Goal: Task Accomplishment & Management: Use online tool/utility

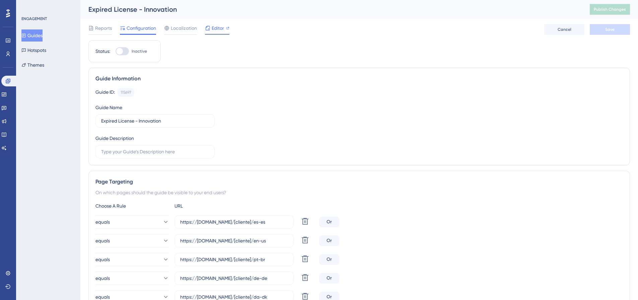
click at [215, 28] on span "Editor" at bounding box center [218, 28] width 12 height 8
click at [253, 195] on input "https://[DOMAIN_NAME]/[cliente]/es-es" at bounding box center [234, 221] width 108 height 7
click at [257, 195] on input "https://[DOMAIN_NAME]/[cliente]/es-es" at bounding box center [234, 221] width 108 height 7
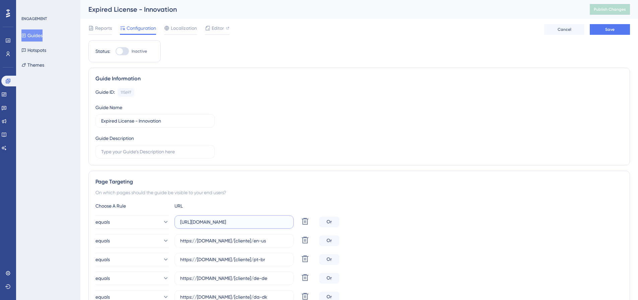
paste input "iloideas"
type input "[URL][DOMAIN_NAME]"
click at [252, 195] on input "https://[DOMAIN_NAME]/[cliente]/en-us" at bounding box center [234, 240] width 108 height 7
paste input "iloideas"
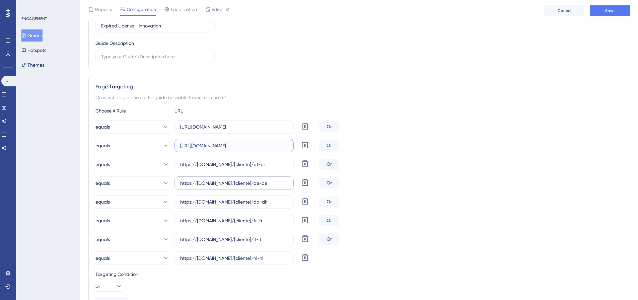
scroll to position [100, 0]
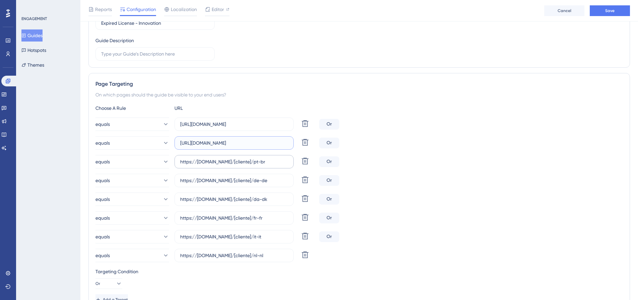
type input "[URL][DOMAIN_NAME]"
click at [249, 161] on input "https://[DOMAIN_NAME]/[cliente]/pt-br" at bounding box center [234, 161] width 108 height 7
paste input "iloideas"
type input "[URL][DOMAIN_NAME]"
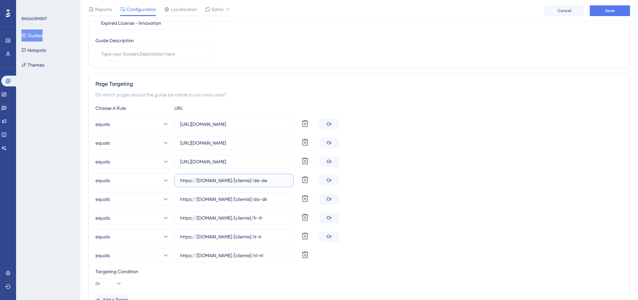
click at [256, 180] on input "https://[DOMAIN_NAME]/[cliente]/de-de" at bounding box center [234, 180] width 108 height 7
paste input "iloideas"
type input "[URL][DOMAIN_NAME]"
click at [251, 195] on input "https://[DOMAIN_NAME]/[cliente]/da-dk" at bounding box center [234, 198] width 108 height 7
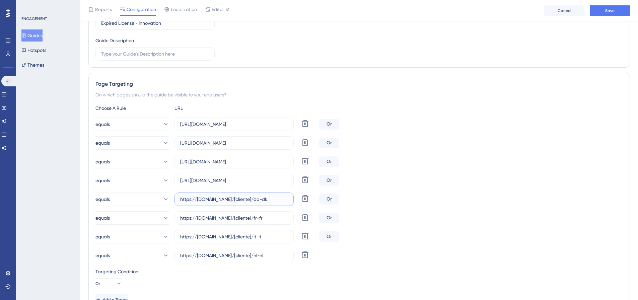
click at [251, 195] on input "https://[DOMAIN_NAME]/[cliente]/da-dk" at bounding box center [234, 198] width 108 height 7
paste input "iloideas"
type input "[URL][DOMAIN_NAME]"
click at [251, 195] on input "https://[DOMAIN_NAME]/[cliente]/fr-fr" at bounding box center [234, 217] width 108 height 7
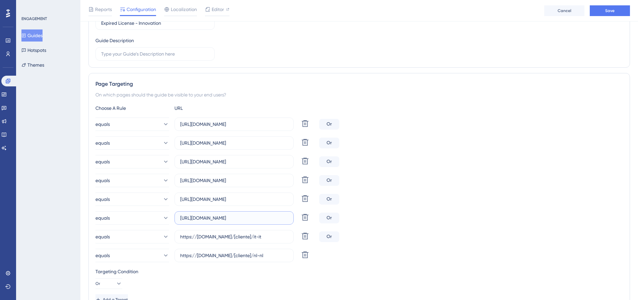
paste input "iloideas"
type input "[URL][DOMAIN_NAME]"
click at [256, 195] on input "https://[DOMAIN_NAME]/[cliente]/it-it" at bounding box center [234, 236] width 108 height 7
paste input "iloideas"
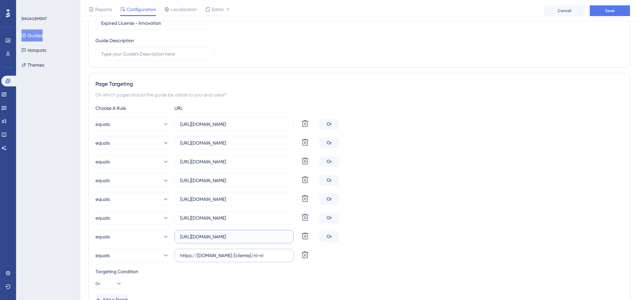
type input "[URL][DOMAIN_NAME]"
click at [251, 195] on input "https://[DOMAIN_NAME]/[cliente]/nl-nl" at bounding box center [234, 255] width 108 height 7
paste input "iloideas"
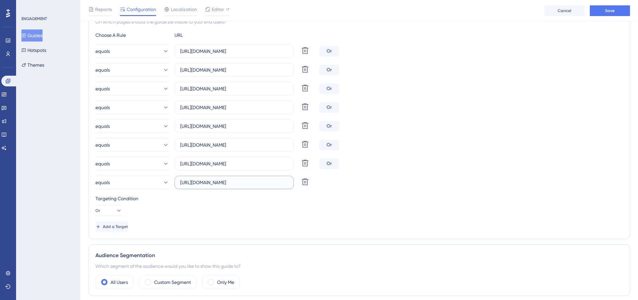
scroll to position [167, 0]
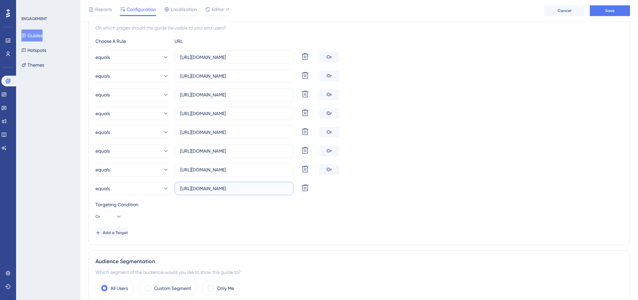
type input "[URL][DOMAIN_NAME]"
click at [359, 195] on div "Targeting Condition Or" at bounding box center [358, 210] width 527 height 21
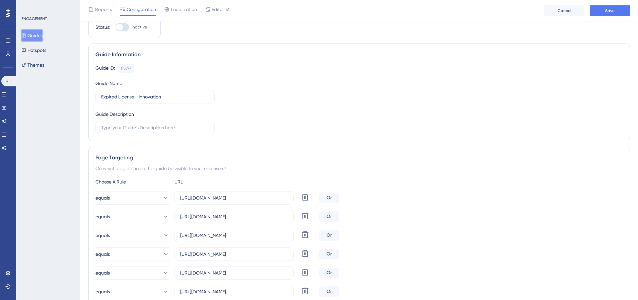
scroll to position [0, 0]
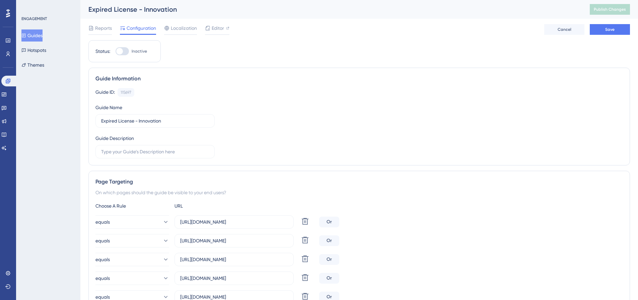
click at [368, 195] on div "Page Targeting On which pages should the guide be visible to your end users? Ch…" at bounding box center [358, 290] width 541 height 239
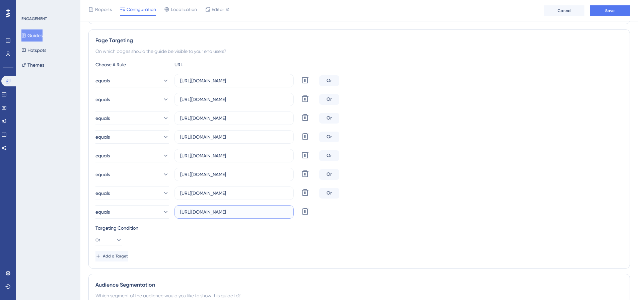
scroll to position [136, 0]
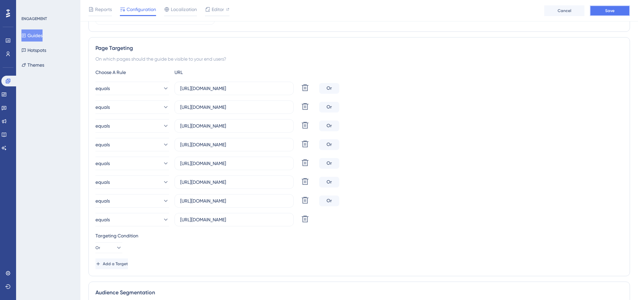
click at [452, 9] on button "Save" at bounding box center [609, 10] width 40 height 11
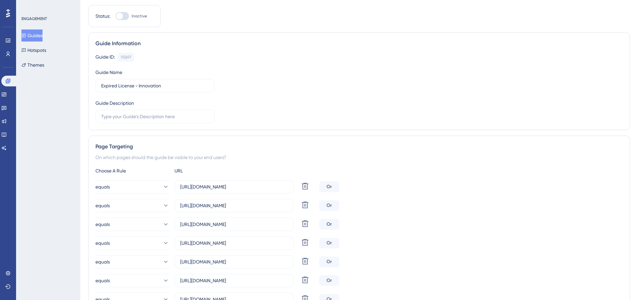
scroll to position [0, 0]
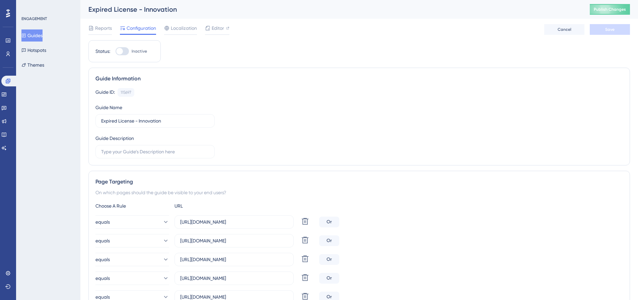
click at [121, 51] on div at bounding box center [119, 51] width 7 height 7
click at [115, 51] on input "Inactive" at bounding box center [115, 51] width 0 height 0
checkbox input "true"
click at [452, 29] on span "Save" at bounding box center [609, 29] width 9 height 5
click at [452, 11] on span "Publish Changes" at bounding box center [609, 9] width 32 height 5
